Goal: Transaction & Acquisition: Purchase product/service

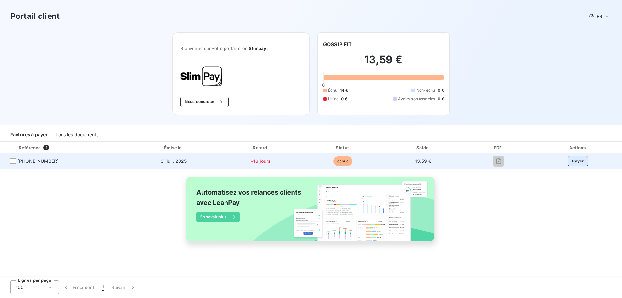
click at [579, 159] on button "Payer" at bounding box center [577, 161] width 20 height 10
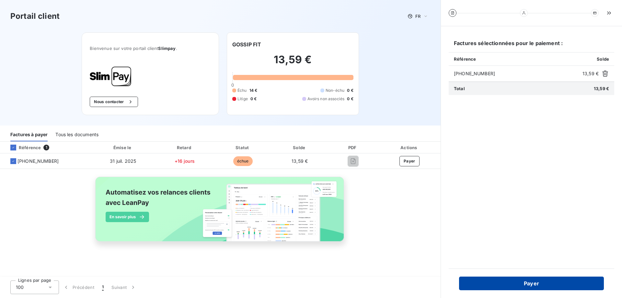
click at [543, 281] on button "Payer" at bounding box center [531, 283] width 145 height 14
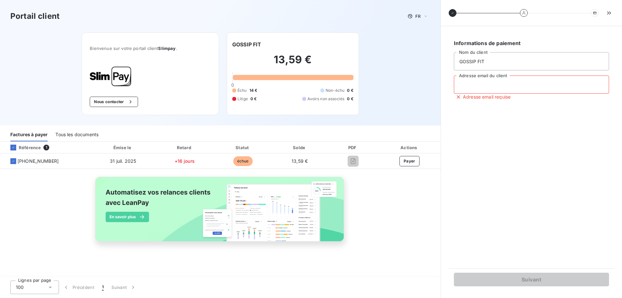
click at [497, 83] on input "Adresse email du client" at bounding box center [531, 84] width 155 height 18
type input "G"
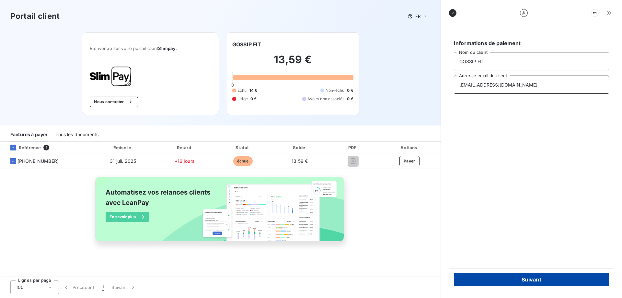
type input "[EMAIL_ADDRESS][DOMAIN_NAME]"
click at [542, 279] on button "Suivant" at bounding box center [531, 279] width 155 height 14
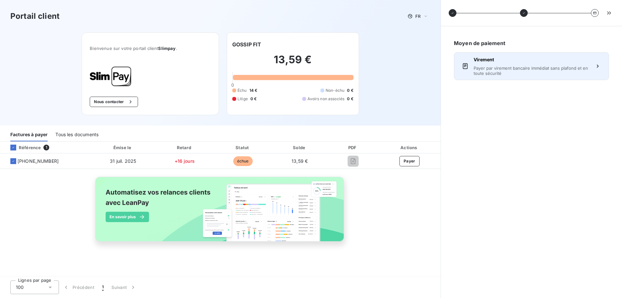
click at [592, 64] on button "Virement Payer par virement bancaire immédiat sans plafond et en toute sécurité" at bounding box center [531, 66] width 155 height 28
